Goal: Complete application form

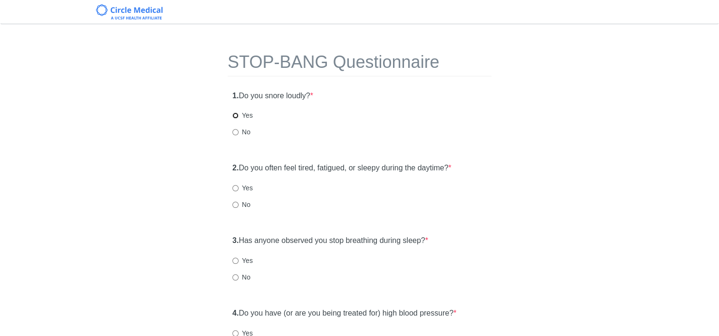
click at [234, 117] on input "Yes" at bounding box center [235, 116] width 6 height 6
radio input "true"
click at [235, 186] on input "Yes" at bounding box center [235, 188] width 6 height 6
radio input "true"
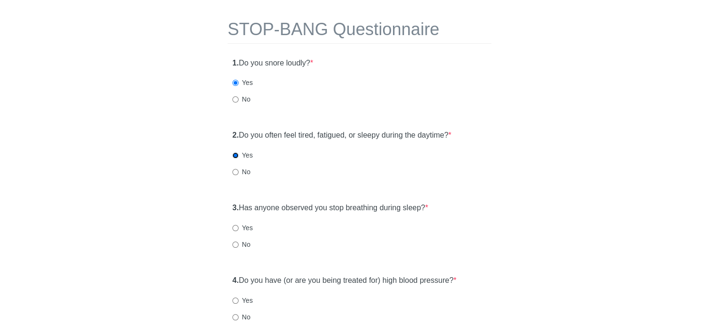
scroll to position [95, 0]
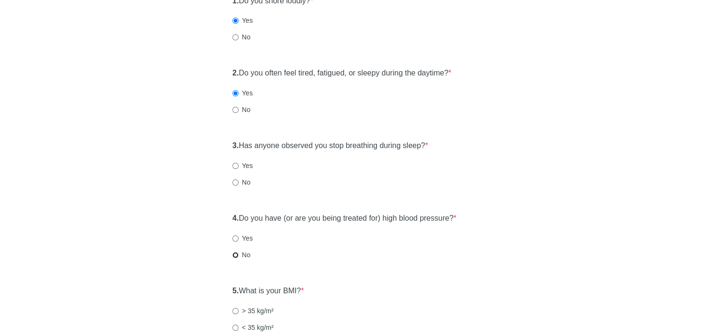
click at [236, 255] on input "No" at bounding box center [235, 255] width 6 height 6
radio input "true"
click at [234, 182] on input "No" at bounding box center [235, 183] width 6 height 6
radio input "true"
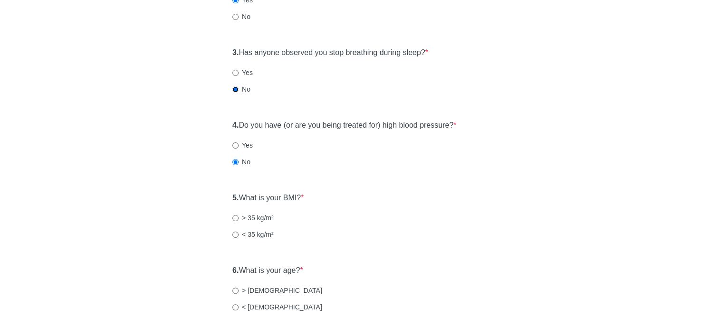
scroll to position [190, 0]
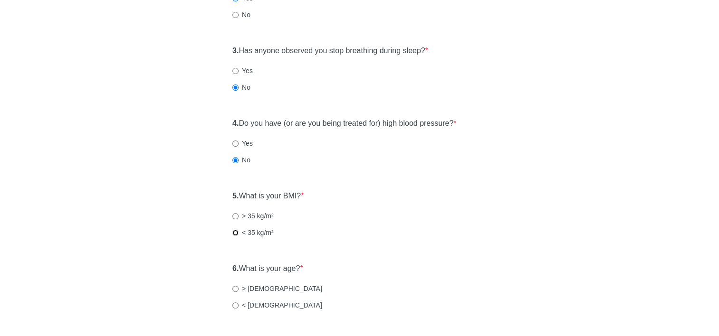
click at [234, 233] on input "< 35 kg/m²" at bounding box center [235, 233] width 6 height 6
radio input "true"
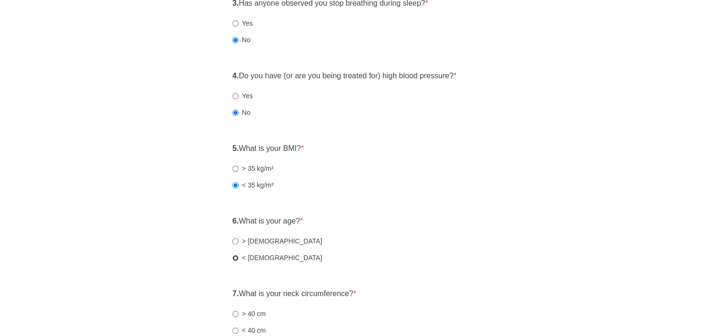
click at [234, 257] on input "< [DEMOGRAPHIC_DATA]" at bounding box center [235, 258] width 6 height 6
radio input "true"
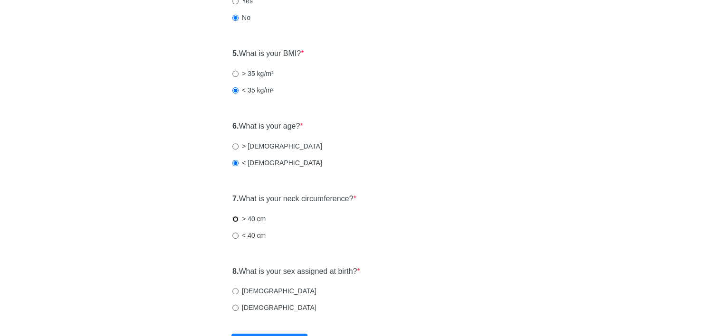
click at [233, 219] on input "> 40 cm" at bounding box center [235, 219] width 6 height 6
radio input "true"
click at [238, 307] on label "[DEMOGRAPHIC_DATA]" at bounding box center [274, 308] width 84 height 10
click at [238, 307] on input "[DEMOGRAPHIC_DATA]" at bounding box center [235, 308] width 6 height 6
radio input "true"
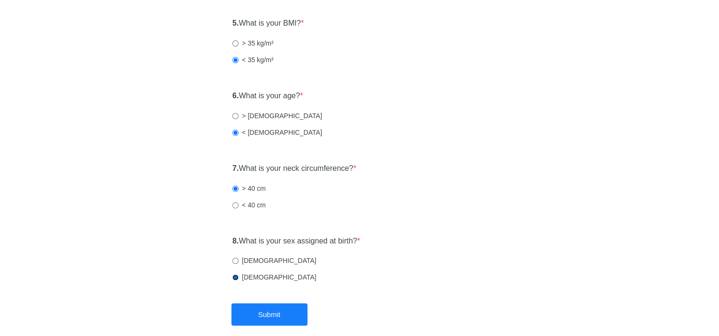
scroll to position [409, 0]
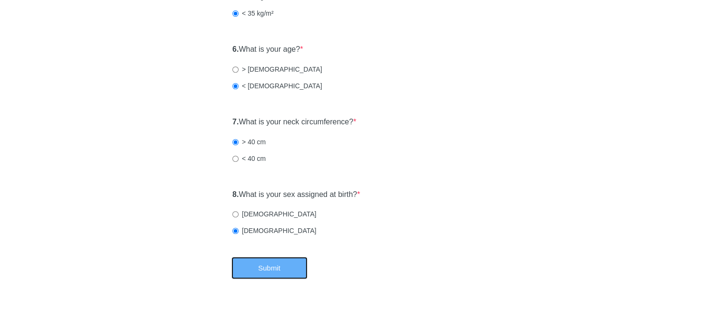
click at [261, 269] on button "Submit" at bounding box center [269, 268] width 76 height 22
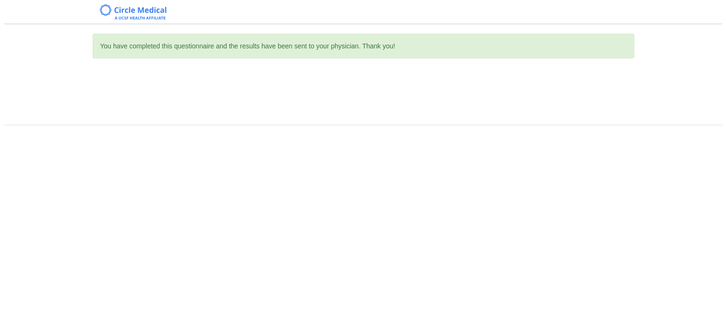
scroll to position [0, 0]
